Goal: Transaction & Acquisition: Download file/media

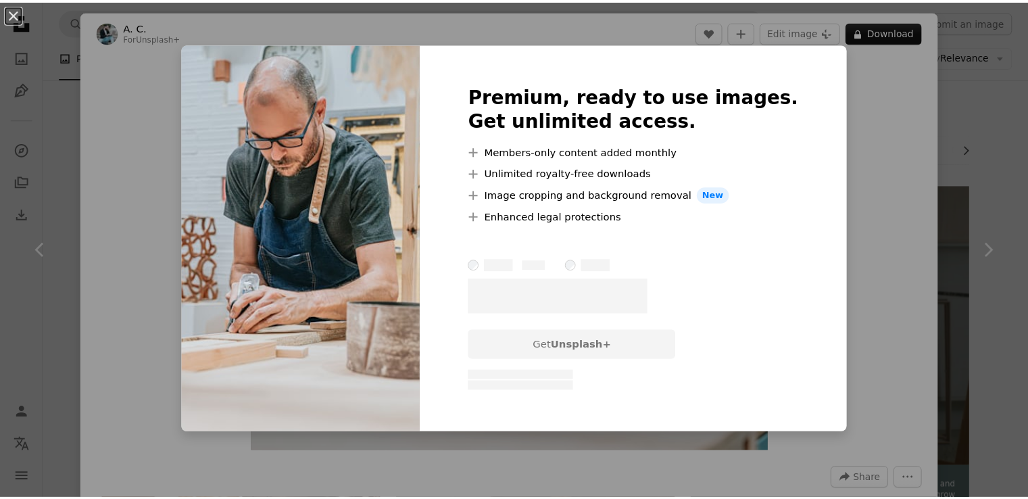
scroll to position [970, 0]
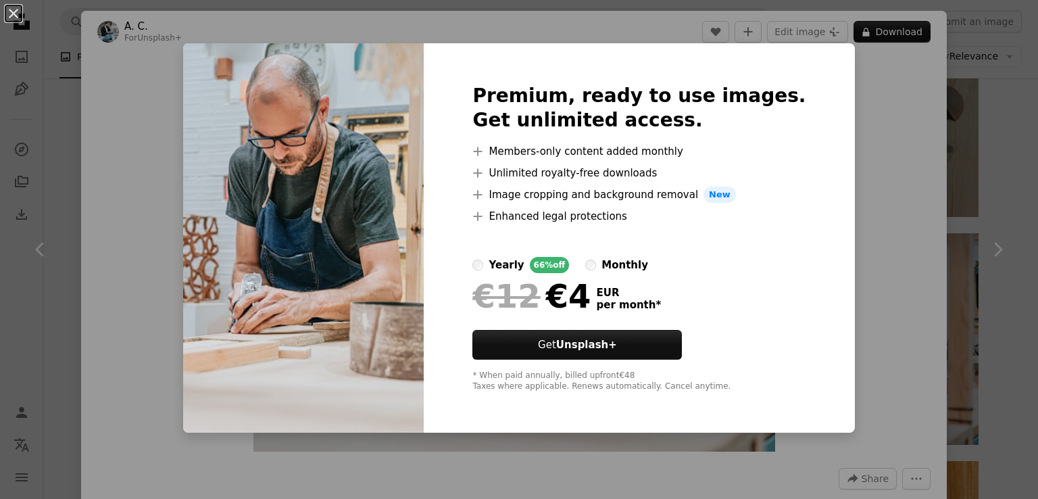
click at [863, 78] on div "An X shape Premium, ready to use images. Get unlimited access. A plus sign Memb…" at bounding box center [519, 249] width 1038 height 499
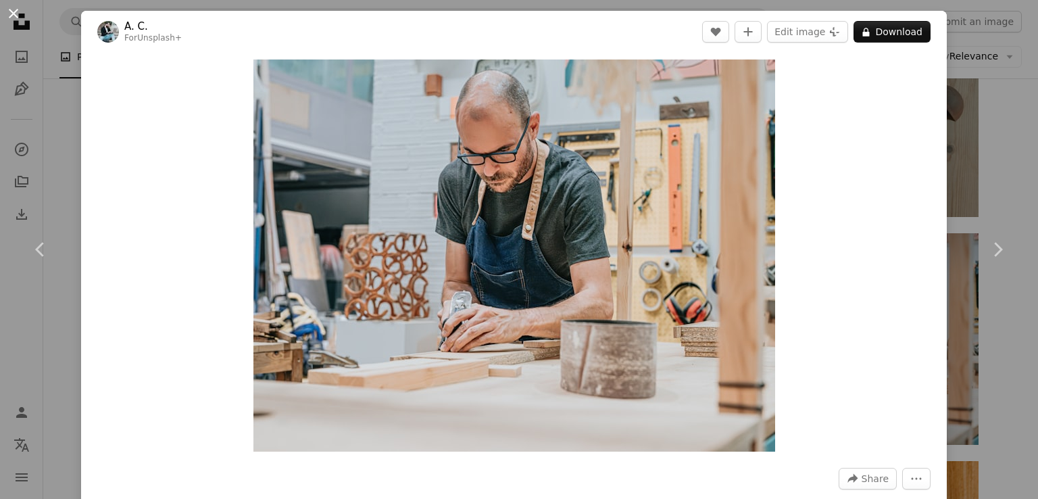
click at [9, 12] on button "An X shape" at bounding box center [13, 13] width 16 height 16
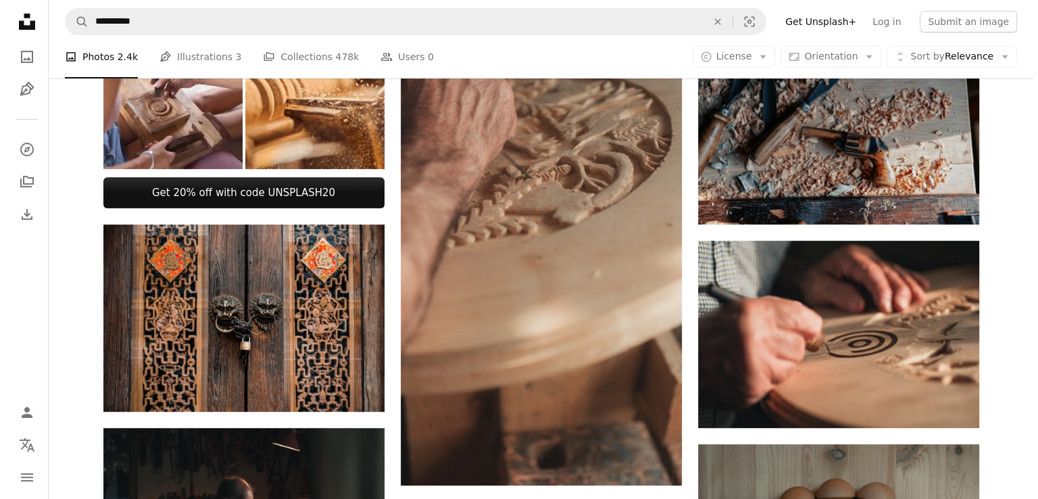
scroll to position [524, 0]
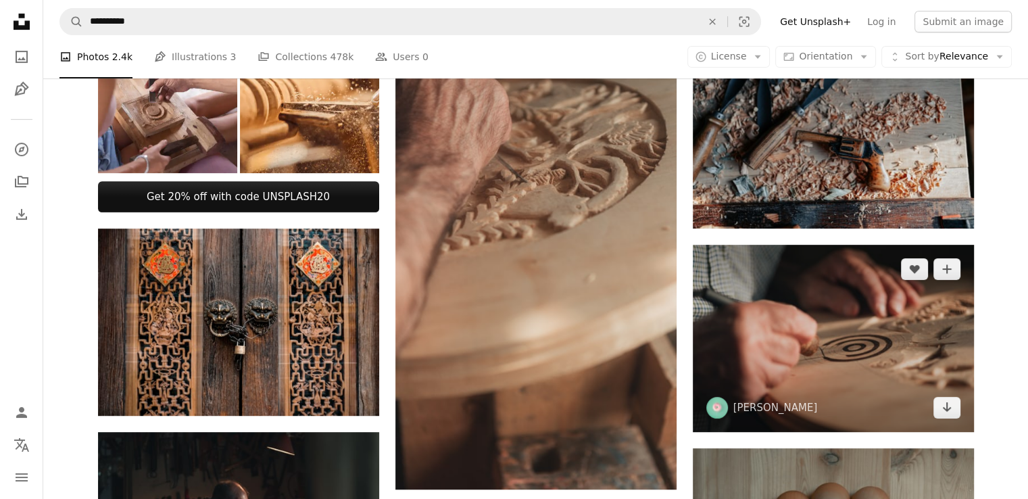
click at [855, 315] on img at bounding box center [833, 338] width 281 height 187
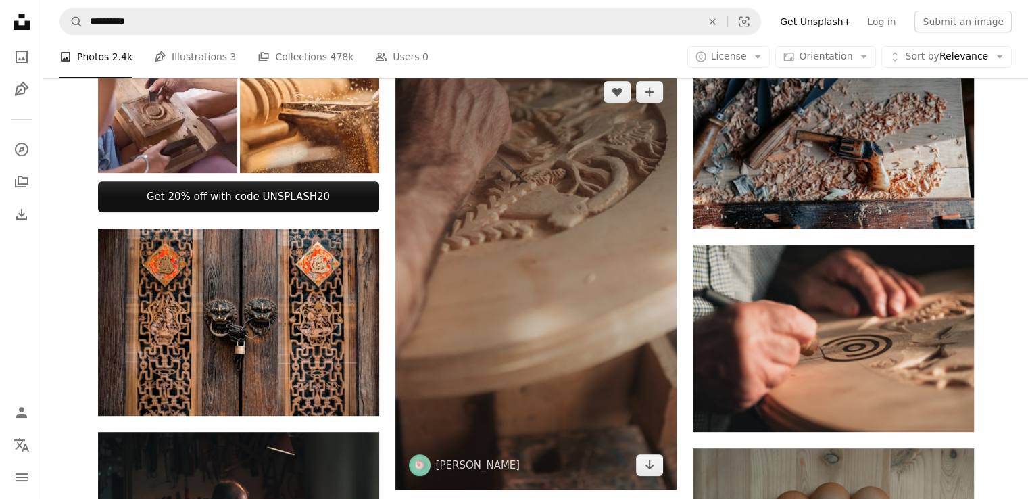
click at [646, 258] on img at bounding box center [535, 279] width 281 height 422
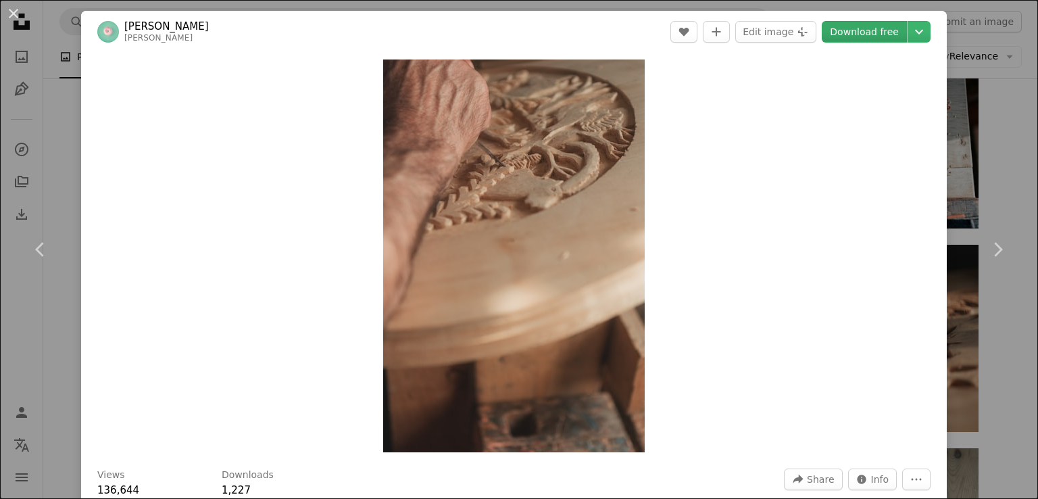
click at [865, 26] on link "Download free" at bounding box center [864, 32] width 85 height 22
